Goal: Check status: Check status

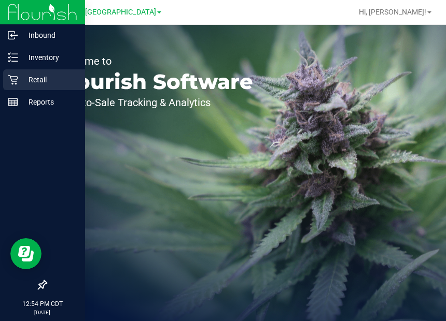
click at [17, 75] on div "Retail" at bounding box center [44, 79] width 82 height 21
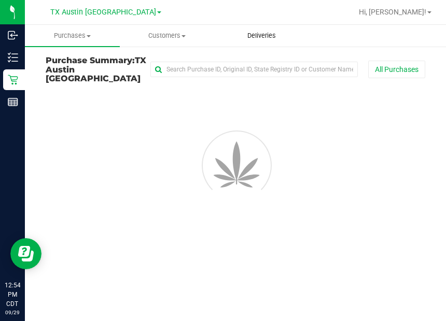
click at [257, 35] on span "Deliveries" at bounding box center [261, 35] width 57 height 9
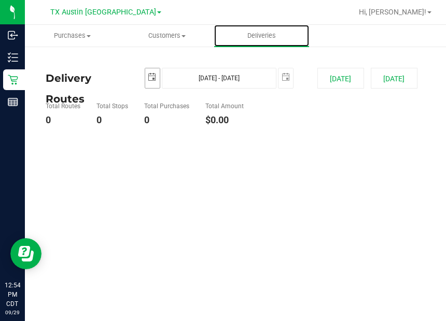
click at [157, 74] on span "select" at bounding box center [152, 77] width 15 height 18
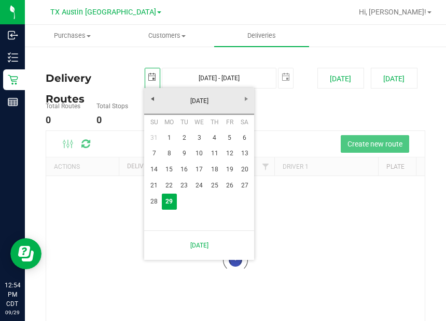
scroll to position [0, 25]
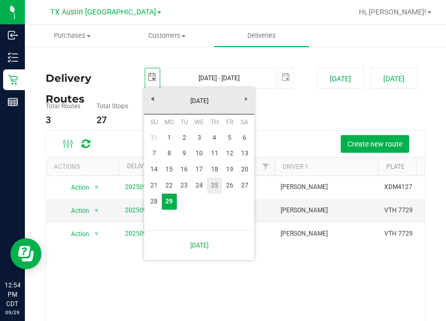
click at [217, 185] on link "25" at bounding box center [214, 186] width 15 height 16
type input "[DATE]"
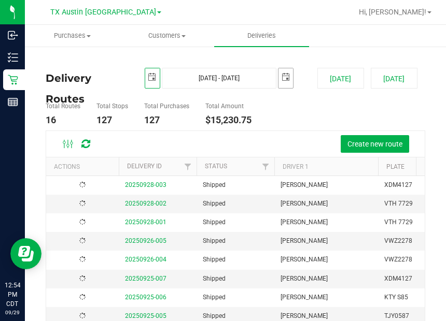
click at [285, 82] on span "select" at bounding box center [285, 77] width 15 height 18
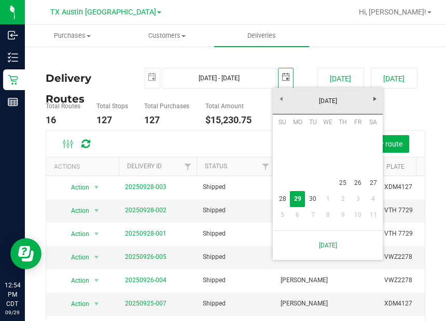
scroll to position [0, 25]
click at [342, 183] on link "25" at bounding box center [342, 183] width 15 height 16
type input "[DATE] - [DATE]"
type input "[DATE]"
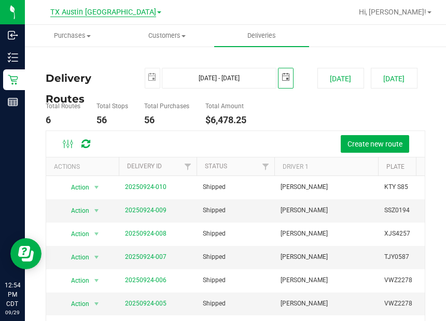
click at [123, 12] on span "TX Austin [GEOGRAPHIC_DATA]" at bounding box center [103, 12] width 106 height 9
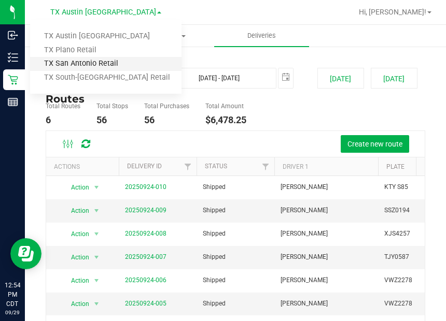
click at [100, 64] on link "TX San Antonio Retail" at bounding box center [105, 64] width 151 height 14
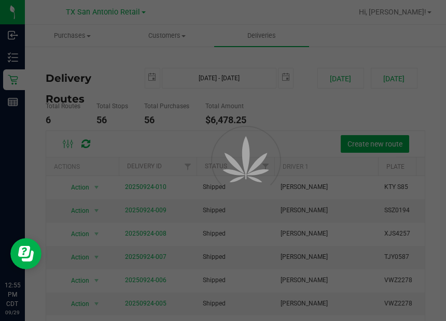
click at [278, 116] on div at bounding box center [223, 160] width 446 height 321
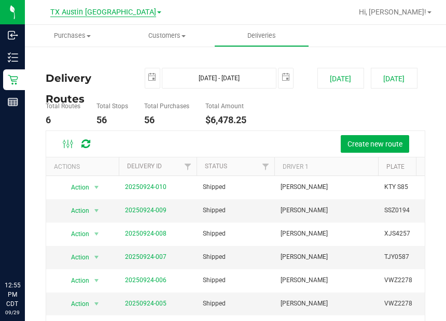
click at [98, 9] on span "TX Austin [GEOGRAPHIC_DATA]" at bounding box center [103, 12] width 106 height 9
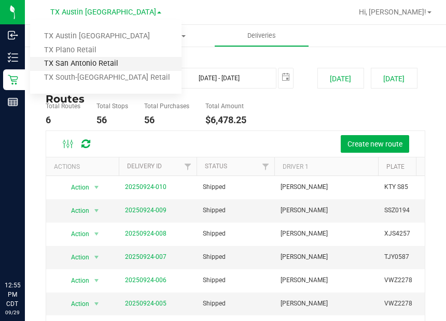
click at [93, 63] on link "TX San Antonio Retail" at bounding box center [105, 64] width 151 height 14
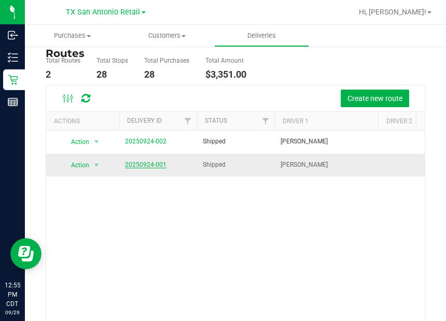
click at [144, 165] on link "20250924-001" at bounding box center [145, 164] width 41 height 7
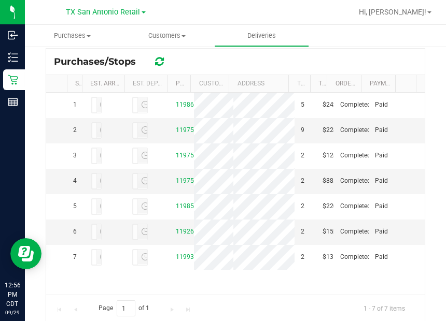
scroll to position [247, 0]
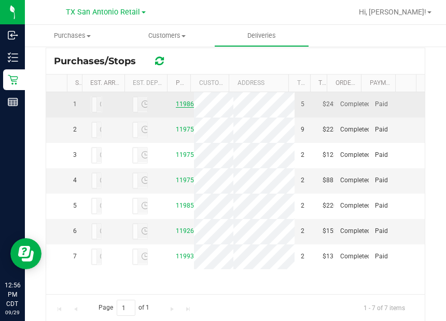
click at [182, 108] on link "11986378" at bounding box center [190, 104] width 29 height 7
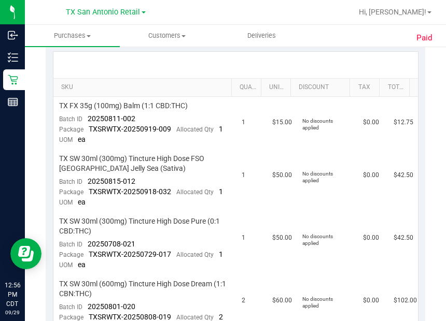
scroll to position [260, 0]
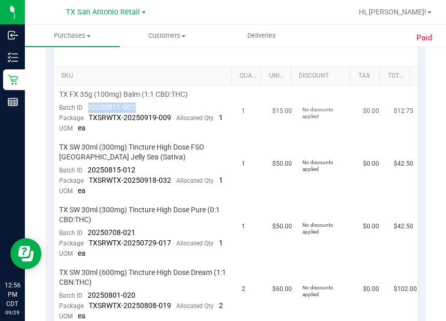
drag, startPoint x: 89, startPoint y: 108, endPoint x: 137, endPoint y: 104, distance: 48.9
click at [144, 104] on td "TX FX 35g (100mg) Balm (1:1 CBD:THC) Batch ID 20250811-002 Package TXSRWTX-2025…" at bounding box center [144, 112] width 183 height 53
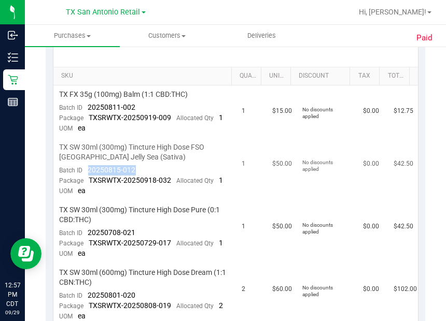
drag, startPoint x: 118, startPoint y: 179, endPoint x: 139, endPoint y: 177, distance: 21.4
click at [139, 177] on td "TX SW 30ml (300mg) Tincture High Dose FSO [GEOGRAPHIC_DATA] Jelly Sea (Sativa) …" at bounding box center [144, 169] width 183 height 63
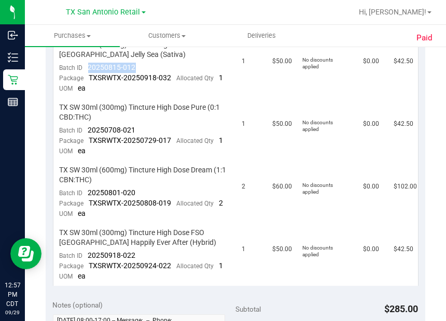
scroll to position [384, 0]
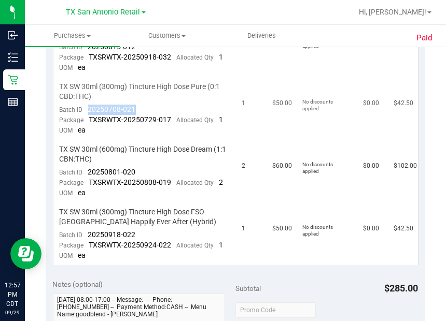
drag, startPoint x: 88, startPoint y: 129, endPoint x: 135, endPoint y: 127, distance: 47.7
click at [135, 127] on td "TX SW 30ml (300mg) Tincture High Dose Pure (0:1 CBD:THC) Batch ID 20250708-021 …" at bounding box center [144, 109] width 183 height 63
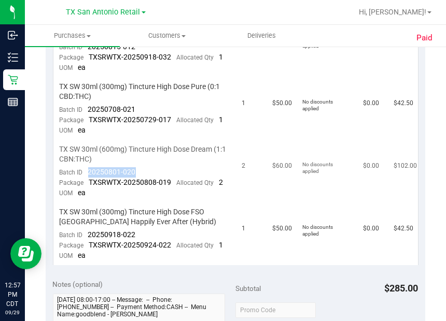
drag, startPoint x: 115, startPoint y: 199, endPoint x: 139, endPoint y: 199, distance: 23.9
click at [139, 199] on td "TX SW 30ml (600mg) Tincture High Dose Dream (1:1 CBN:THC) Batch ID 20250801-020…" at bounding box center [144, 172] width 183 height 63
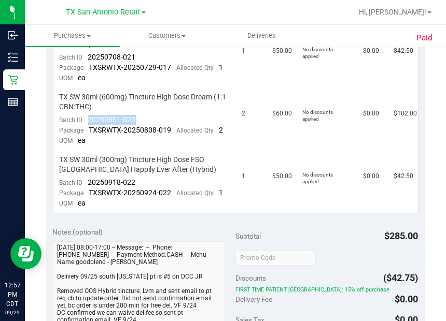
scroll to position [446, 0]
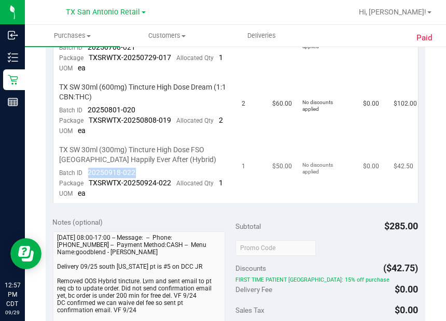
drag, startPoint x: 89, startPoint y: 213, endPoint x: 131, endPoint y: 209, distance: 42.7
click at [138, 203] on td "TX SW 30ml (300mg) Tincture High Dose FSO [GEOGRAPHIC_DATA] Happily Ever After …" at bounding box center [144, 172] width 183 height 62
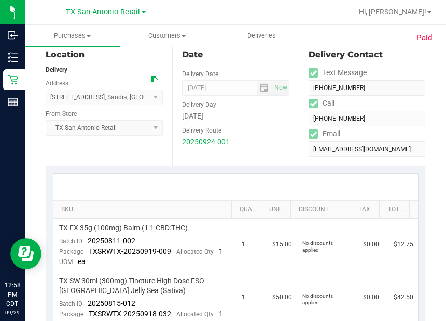
scroll to position [0, 0]
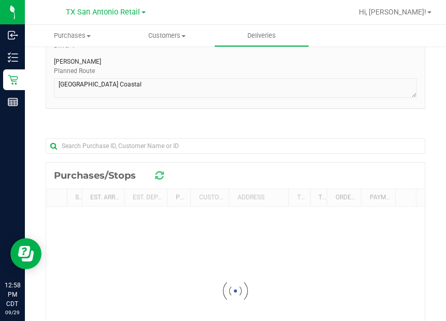
scroll to position [206, 0]
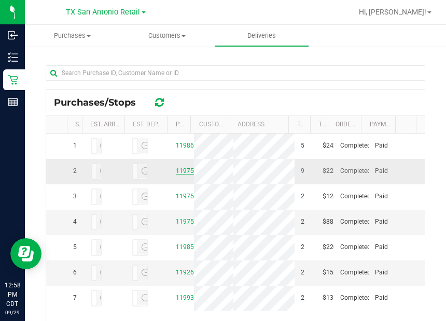
click at [180, 175] on link "11975275" at bounding box center [190, 170] width 29 height 7
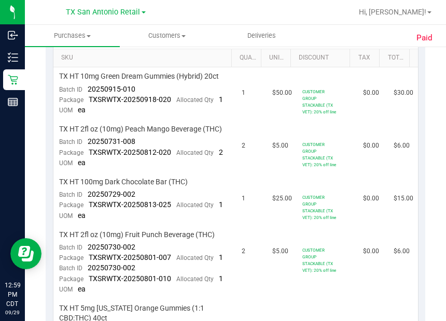
scroll to position [283, 0]
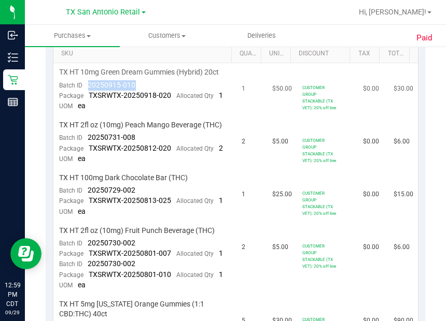
drag, startPoint x: 89, startPoint y: 81, endPoint x: 142, endPoint y: 76, distance: 53.1
click at [142, 76] on td "TX HT 10mg Green Dream Gummies (Hybrid) 20ct Batch ID 20250915-010 Package TXSR…" at bounding box center [144, 89] width 183 height 53
drag, startPoint x: 127, startPoint y: 153, endPoint x: 138, endPoint y: 151, distance: 12.1
click at [138, 151] on td "TX HT 2fl oz (10mg) Peach Mango Beverage (THC) Batch ID 20250731-008 Package TX…" at bounding box center [144, 142] width 183 height 53
drag, startPoint x: 89, startPoint y: 218, endPoint x: 107, endPoint y: 217, distance: 18.7
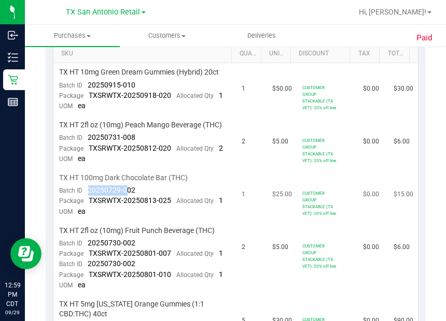
click at [127, 194] on span "20250729-002" at bounding box center [112, 190] width 48 height 8
click at [132, 194] on span "20250729-002" at bounding box center [112, 190] width 48 height 8
drag, startPoint x: 86, startPoint y: 216, endPoint x: 135, endPoint y: 218, distance: 49.3
click at [138, 218] on td "TX HT 100mg Dark Chocolate Bar (THC) Batch ID 20250729-002 Package TXSRWTX-2025…" at bounding box center [144, 195] width 183 height 53
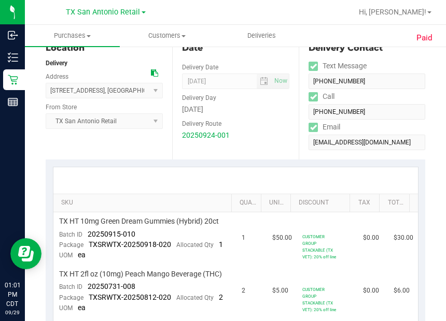
scroll to position [0, 0]
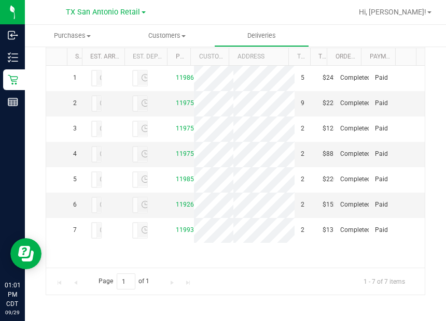
scroll to position [40, 0]
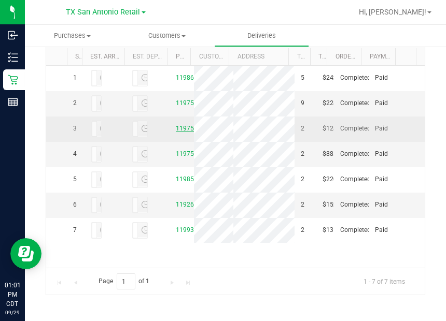
click at [181, 125] on link "11975432" at bounding box center [190, 128] width 29 height 7
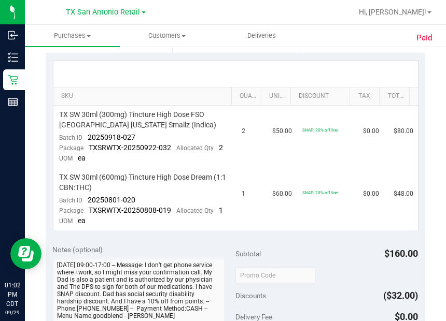
scroll to position [241, 0]
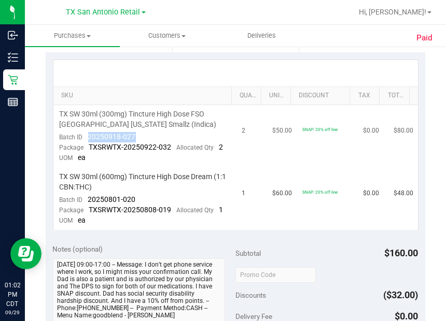
drag, startPoint x: 87, startPoint y: 135, endPoint x: 116, endPoint y: 135, distance: 29.0
click at [137, 132] on td "TX SW 30ml (300mg) Tincture High Dose FSO [GEOGRAPHIC_DATA] [US_STATE] Smallz (…" at bounding box center [144, 136] width 183 height 63
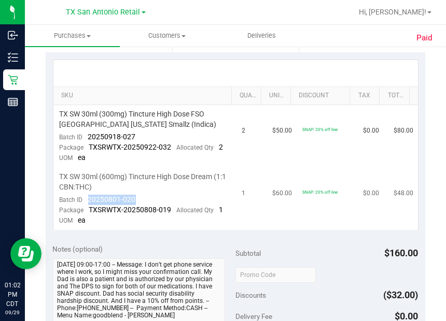
drag, startPoint x: 88, startPoint y: 207, endPoint x: 138, endPoint y: 204, distance: 49.9
click at [138, 204] on td "TX SW 30ml (600mg) Tincture High Dose Dream (1:1 CBN:THC) Batch ID 20250801-020…" at bounding box center [144, 199] width 183 height 62
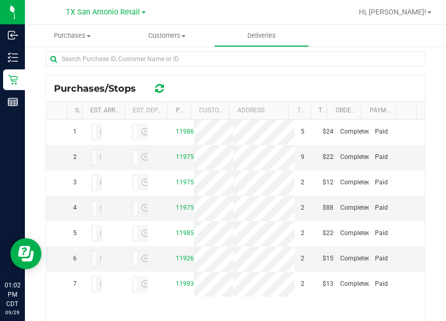
scroll to position [274, 0]
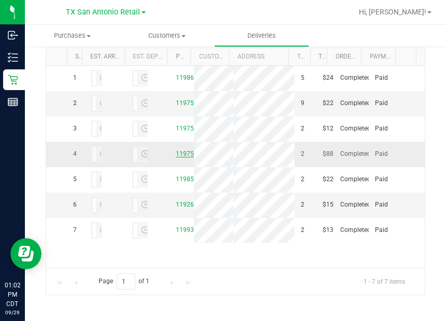
click at [180, 158] on link "11975507" at bounding box center [190, 153] width 29 height 7
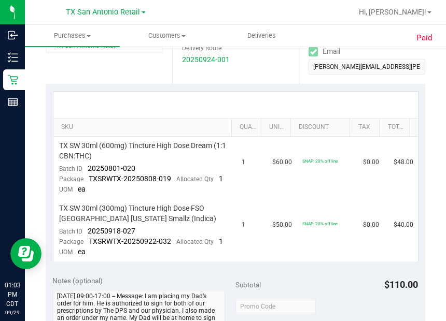
scroll to position [215, 0]
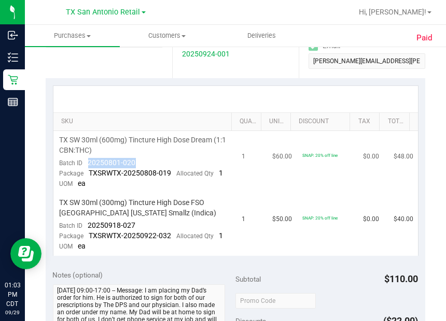
drag, startPoint x: 109, startPoint y: 159, endPoint x: 140, endPoint y: 160, distance: 31.1
click at [139, 160] on td "TX SW 30ml (600mg) Tincture High Dose Dream (1:1 CBN:THC) Batch ID 20250801-020…" at bounding box center [144, 162] width 183 height 63
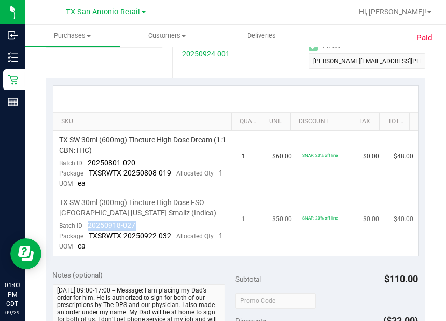
drag, startPoint x: 94, startPoint y: 234, endPoint x: 139, endPoint y: 233, distance: 45.1
click at [142, 230] on td "TX SW 30ml (300mg) Tincture High Dose FSO [GEOGRAPHIC_DATA] [US_STATE] Smallz (…" at bounding box center [144, 225] width 183 height 62
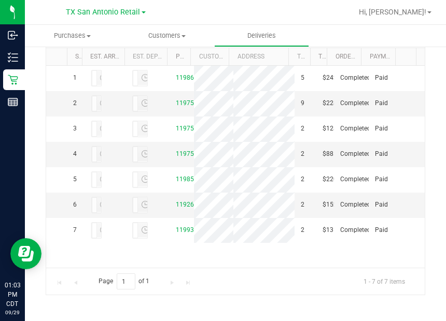
scroll to position [87, 0]
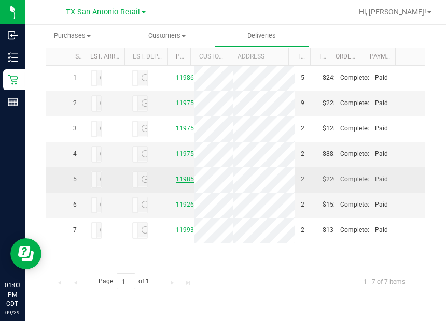
click at [180, 176] on link "11985706" at bounding box center [190, 179] width 29 height 7
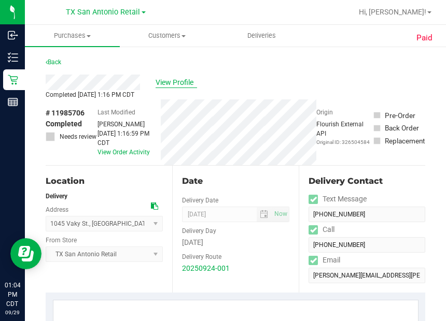
click at [177, 79] on span "View Profile" at bounding box center [176, 82] width 41 height 11
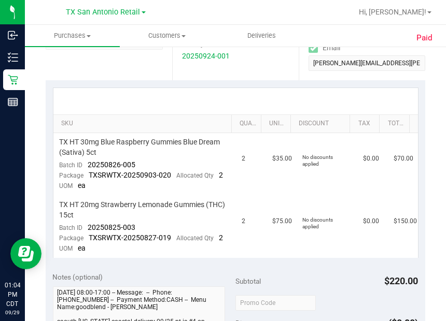
scroll to position [204, 0]
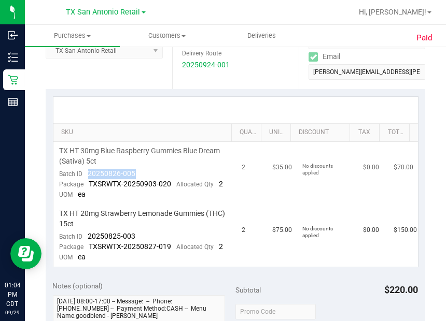
drag, startPoint x: 88, startPoint y: 175, endPoint x: 130, endPoint y: 172, distance: 42.6
click at [135, 171] on td "TX HT 30mg Blue Raspberry Gummies Blue Dream (Sativa) 5ct Batch ID 20250826-005…" at bounding box center [144, 173] width 183 height 63
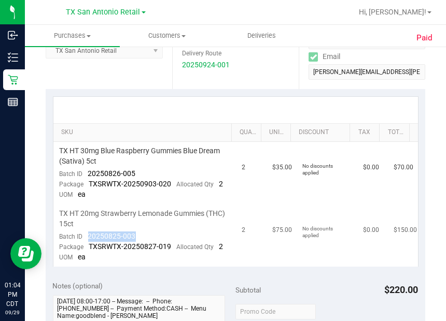
drag, startPoint x: 94, startPoint y: 245, endPoint x: 141, endPoint y: 244, distance: 46.7
click at [141, 244] on td "TX HT 20mg Strawberry Lemonade Gummies (THC) 15ct Batch ID 20250825-003 Package…" at bounding box center [144, 236] width 183 height 62
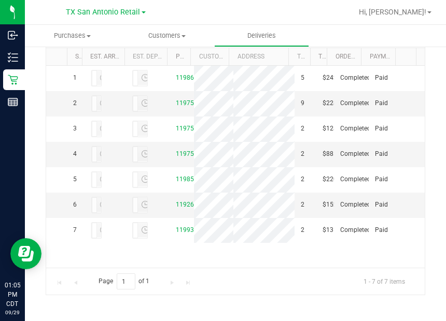
scroll to position [87, 0]
click at [185, 201] on link "11926107" at bounding box center [190, 204] width 29 height 7
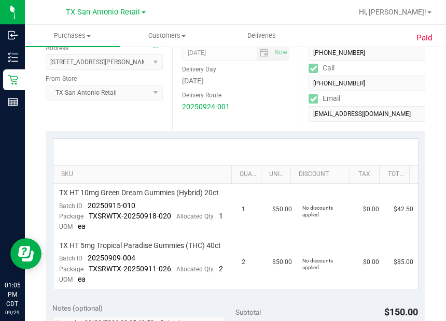
scroll to position [229, 0]
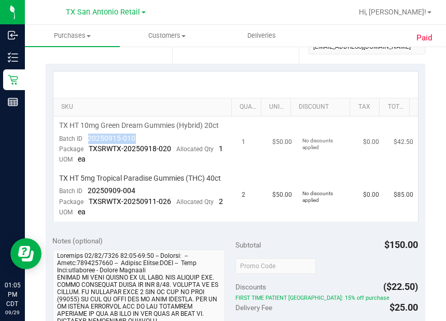
drag, startPoint x: 88, startPoint y: 135, endPoint x: 138, endPoint y: 141, distance: 51.1
click at [138, 141] on td "TX HT 10mg Green Dream Gummies (Hybrid) 20ct Batch ID 20250915-010 Package TXSR…" at bounding box center [144, 143] width 183 height 53
drag, startPoint x: 89, startPoint y: 208, endPoint x: 143, endPoint y: 207, distance: 53.9
click at [143, 206] on td "TX HT 5mg Tropical Paradise Gummies (THC) 40ct Batch ID 20250909-004 Package TX…" at bounding box center [144, 196] width 183 height 52
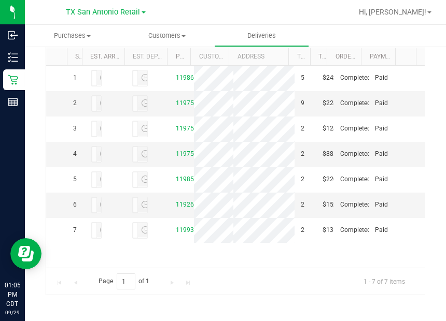
scroll to position [87, 0]
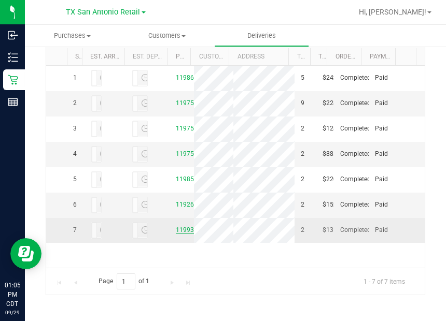
click at [184, 234] on link "11993297" at bounding box center [190, 230] width 29 height 7
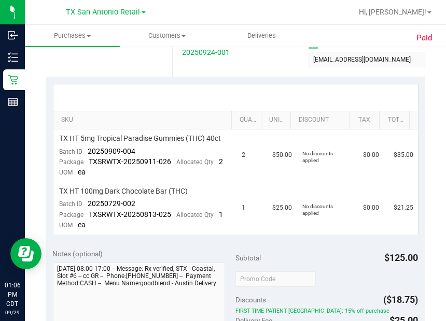
scroll to position [253, 0]
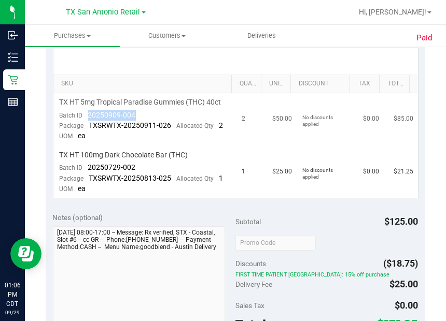
drag, startPoint x: 86, startPoint y: 124, endPoint x: 139, endPoint y: 119, distance: 53.1
click at [138, 119] on td "TX HT 5mg Tropical Paradise Gummies (THC) 40ct Batch ID 20250909-004 Package TX…" at bounding box center [144, 119] width 183 height 53
drag, startPoint x: 87, startPoint y: 186, endPoint x: 139, endPoint y: 187, distance: 51.9
click at [139, 188] on td "TX HT 100mg Dark Chocolate Bar (THC) Batch ID 20250729-002 Package TXSRWTX-2025…" at bounding box center [144, 172] width 183 height 52
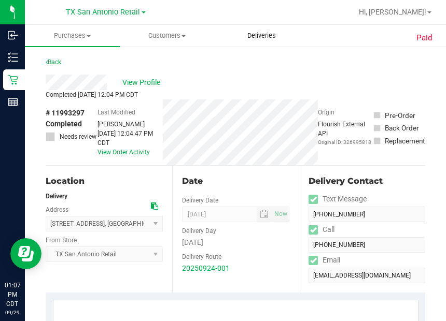
click at [264, 34] on span "Deliveries" at bounding box center [261, 35] width 57 height 9
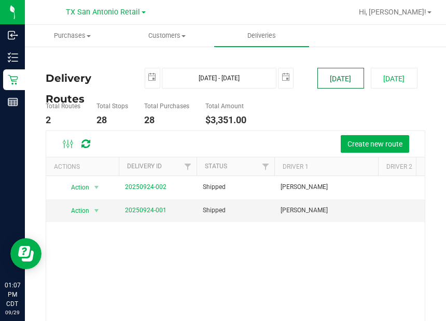
click at [338, 86] on button "[DATE]" at bounding box center [340, 78] width 47 height 21
type input "[DATE] - [DATE]"
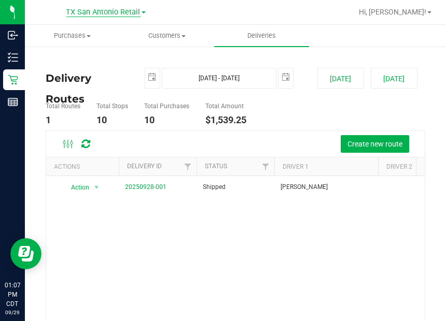
click at [112, 13] on span "TX San Antonio Retail" at bounding box center [103, 12] width 74 height 9
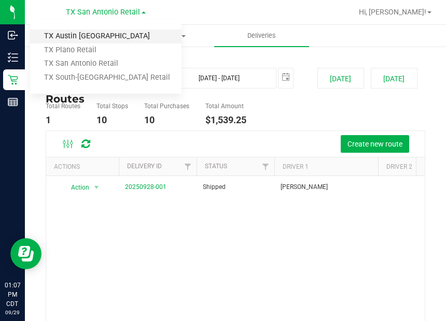
click at [87, 35] on link "TX Austin [GEOGRAPHIC_DATA]" at bounding box center [105, 37] width 151 height 14
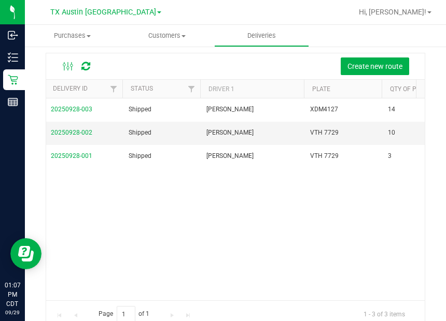
scroll to position [0, 11]
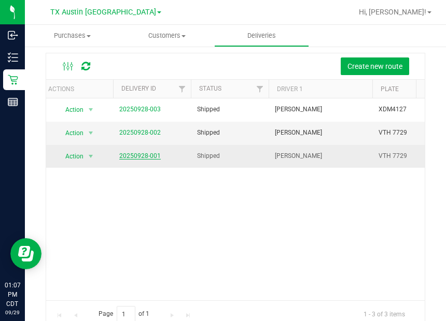
click at [139, 156] on link "20250928-001" at bounding box center [139, 155] width 41 height 7
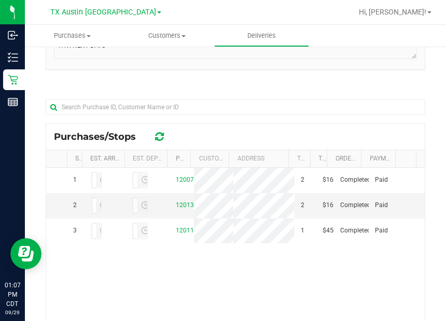
scroll to position [188, 0]
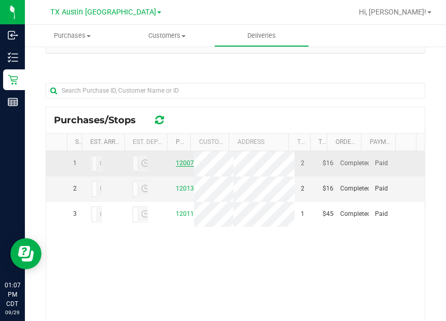
click at [177, 167] on link "12007721" at bounding box center [190, 163] width 29 height 7
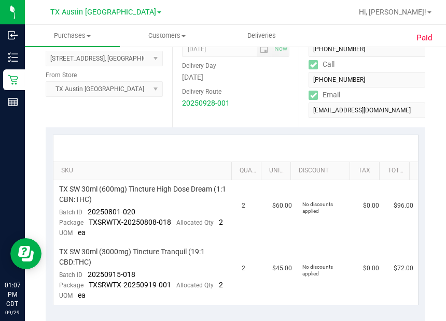
scroll to position [232, 0]
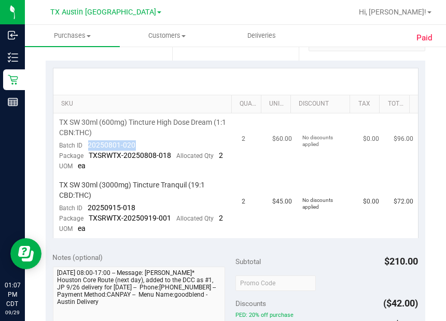
drag, startPoint x: 88, startPoint y: 145, endPoint x: 138, endPoint y: 145, distance: 50.3
click at [137, 145] on td "TX SW 30ml (600mg) Tincture High Dose Dream (1:1 CBN:THC) Batch ID 20250801-020…" at bounding box center [144, 145] width 183 height 63
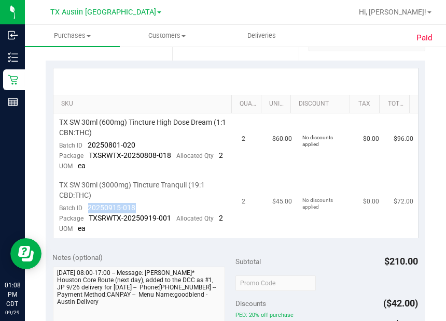
drag, startPoint x: 92, startPoint y: 217, endPoint x: 140, endPoint y: 216, distance: 48.2
click at [139, 216] on td "TX SW 30ml (3000mg) Tincture Tranquil (19:1 CBD:THC) Batch ID 20250915-018 Pack…" at bounding box center [144, 207] width 183 height 62
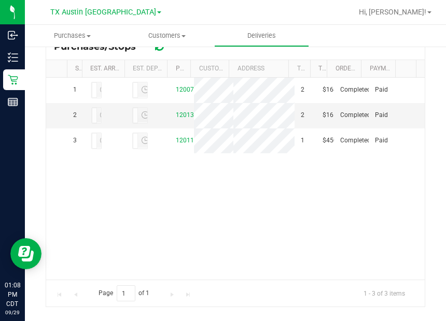
scroll to position [274, 0]
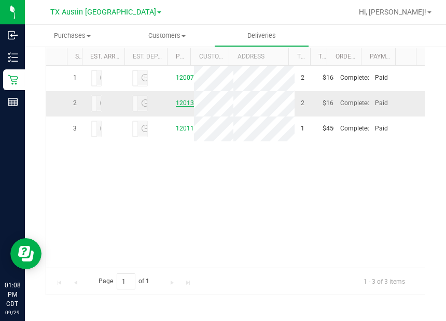
click at [181, 107] on link "12013175" at bounding box center [190, 103] width 29 height 7
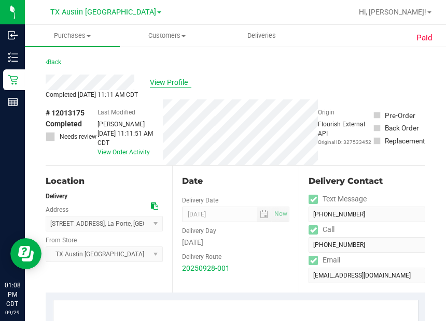
click at [167, 83] on span "View Profile" at bounding box center [170, 82] width 41 height 11
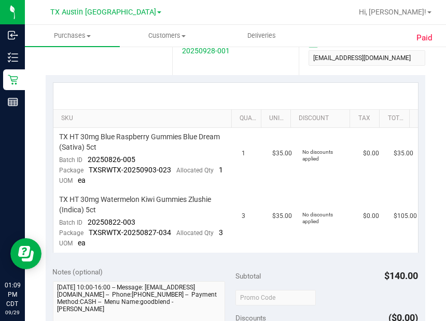
scroll to position [238, 0]
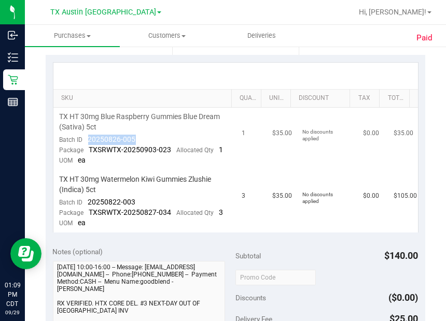
drag, startPoint x: 88, startPoint y: 141, endPoint x: 116, endPoint y: 136, distance: 27.8
click at [145, 136] on td "TX HT 30mg Blue Raspberry Gummies Blue Dream (Sativa) 5ct Batch ID 20250826-005…" at bounding box center [144, 139] width 183 height 63
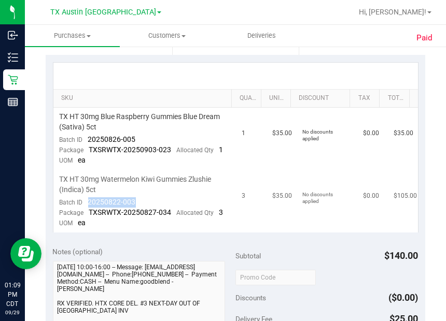
drag, startPoint x: 87, startPoint y: 213, endPoint x: 134, endPoint y: 211, distance: 47.3
click at [134, 208] on div "Batch ID 20250822-003" at bounding box center [98, 203] width 76 height 10
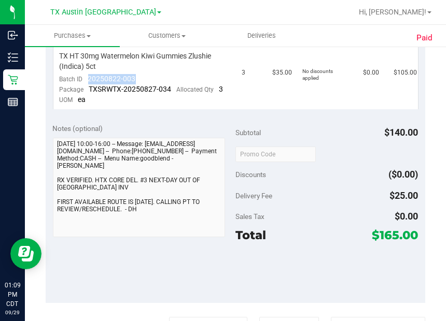
scroll to position [0, 0]
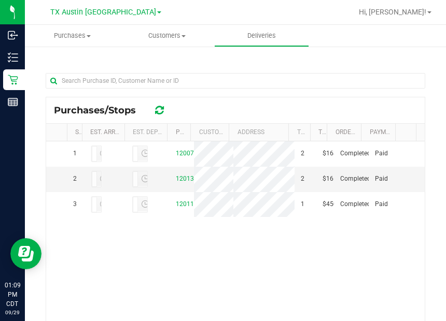
scroll to position [200, 0]
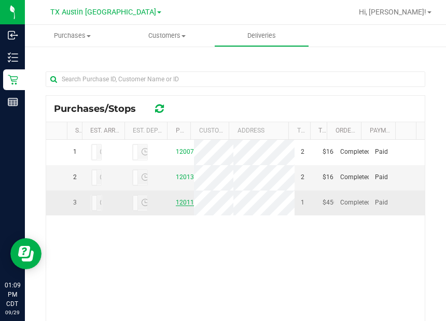
click at [181, 206] on link "12011035" at bounding box center [190, 202] width 29 height 7
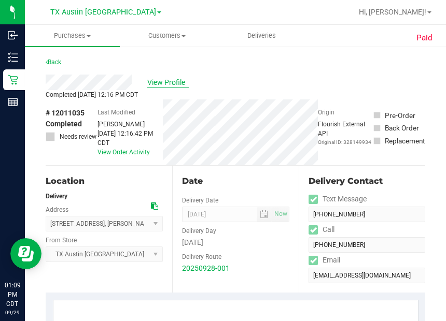
click at [171, 80] on span "View Profile" at bounding box center [167, 82] width 41 height 11
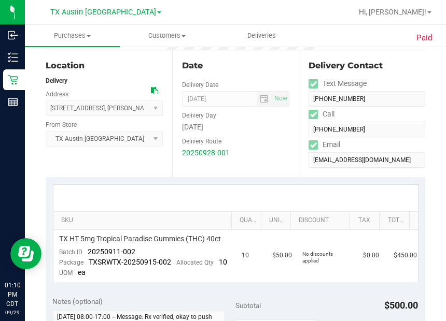
scroll to position [159, 0]
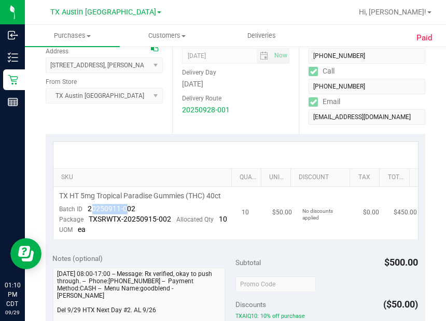
drag, startPoint x: 90, startPoint y: 217, endPoint x: 107, endPoint y: 223, distance: 18.2
click at [130, 213] on span "20250911-002" at bounding box center [112, 209] width 48 height 8
drag, startPoint x: 88, startPoint y: 219, endPoint x: 142, endPoint y: 217, distance: 54.5
click at [142, 217] on td "TX HT 5mg Tropical Paradise Gummies (THC) 40ct Batch ID 20250911-002 Package TX…" at bounding box center [144, 213] width 183 height 52
